Goal: Information Seeking & Learning: Learn about a topic

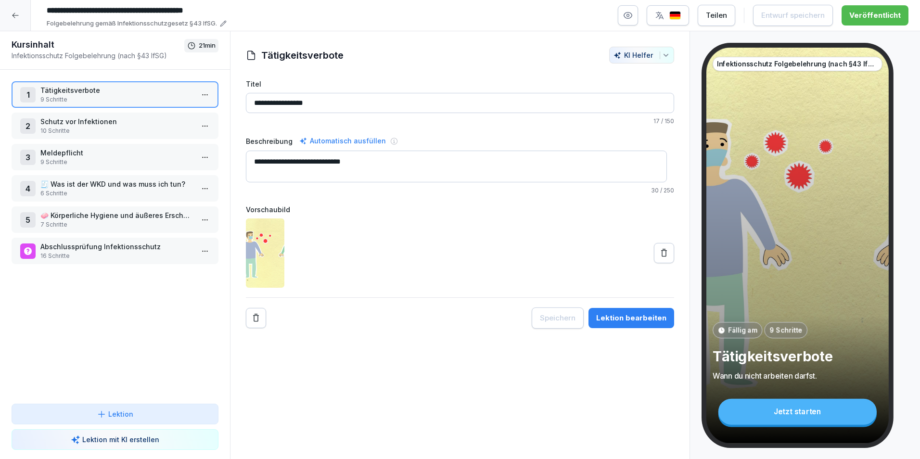
click at [96, 118] on p "Schutz vor Infektionen" at bounding box center [116, 121] width 153 height 10
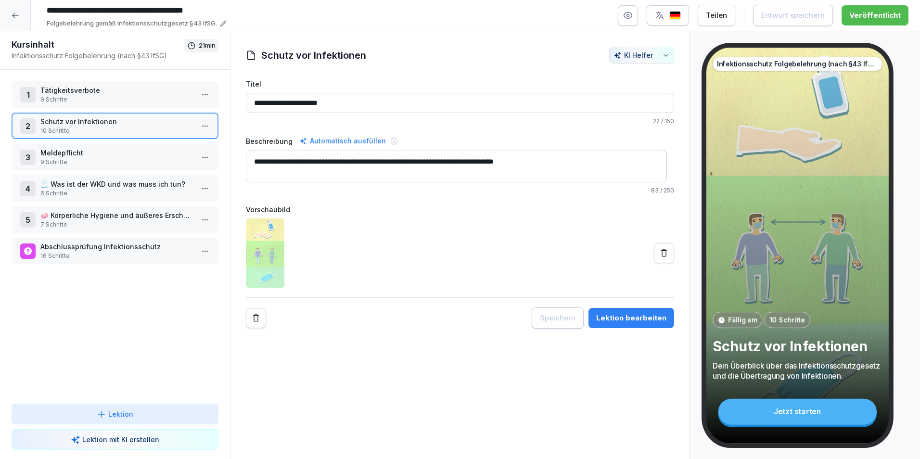
click at [67, 150] on p "Meldepflicht" at bounding box center [116, 153] width 153 height 10
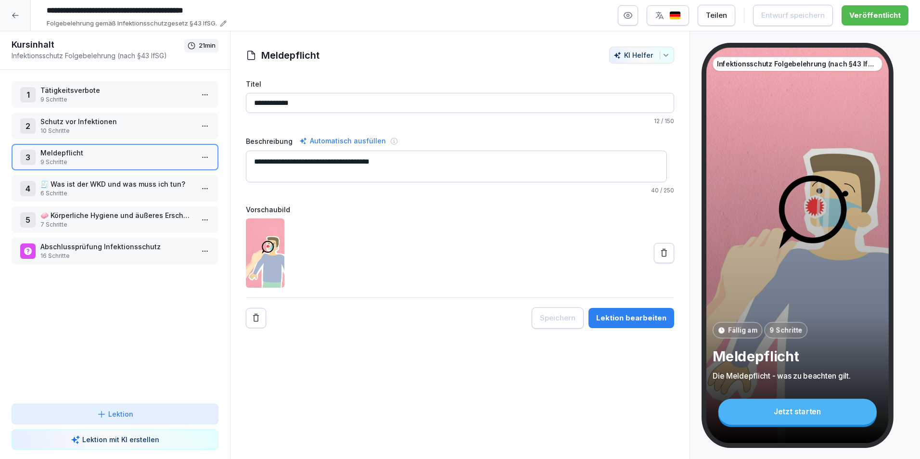
click at [61, 187] on p "🧾 Was ist der WKD und was muss ich tun?" at bounding box center [116, 184] width 153 height 10
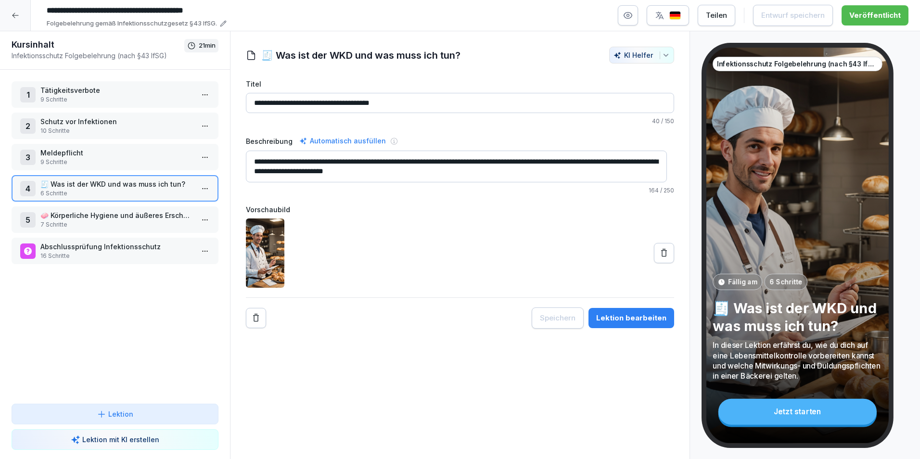
click at [63, 204] on div "1 Tätigkeitsverbote 9 Schritte 2 Schutz vor Infektionen 10 Schritte 3 Meldepfli…" at bounding box center [115, 237] width 230 height 334
click at [61, 215] on p "🧼 Körperliche Hygiene und äußeres Erscheinungsbild" at bounding box center [116, 215] width 153 height 10
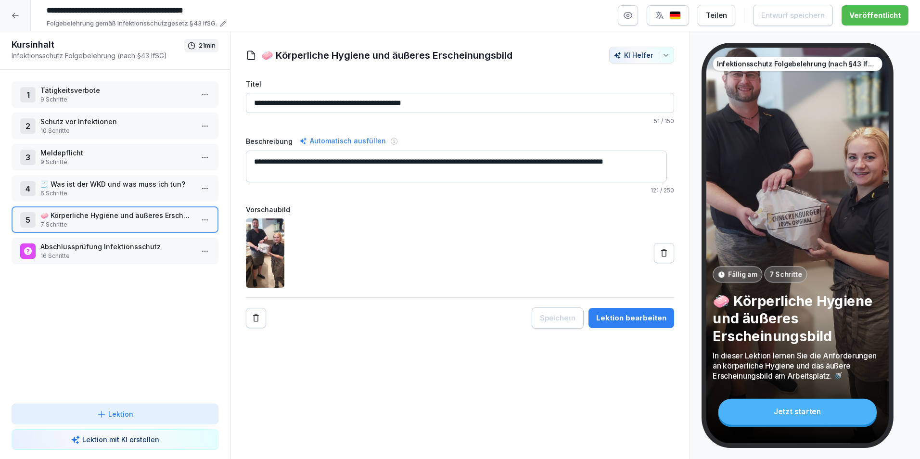
click at [77, 246] on p "Abschlussprüfung Infektionsschutz" at bounding box center [116, 247] width 153 height 10
